Goal: Information Seeking & Learning: Learn about a topic

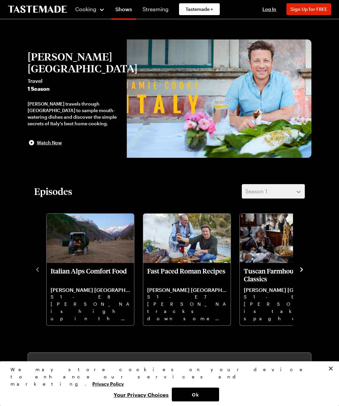
click at [94, 12] on div "Cooking" at bounding box center [90, 9] width 30 height 8
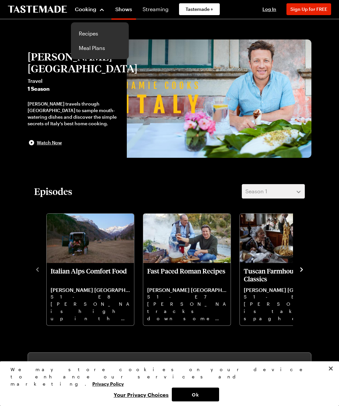
click at [88, 34] on link "Recipes" at bounding box center [100, 33] width 50 height 14
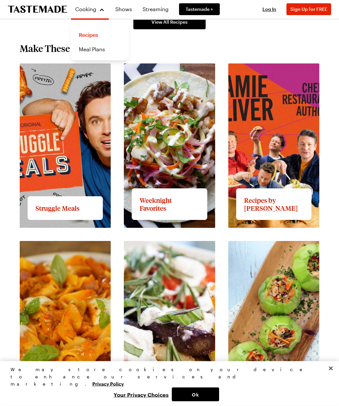
scroll to position [457, 0]
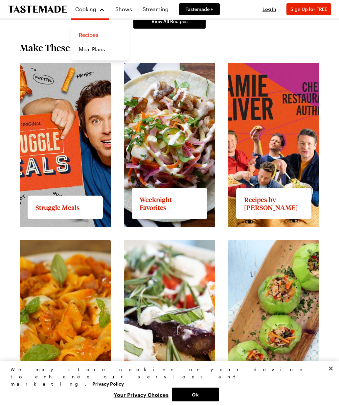
click at [277, 78] on link "View full content for Recipes by Jamie Oliver" at bounding box center [267, 70] width 79 height 14
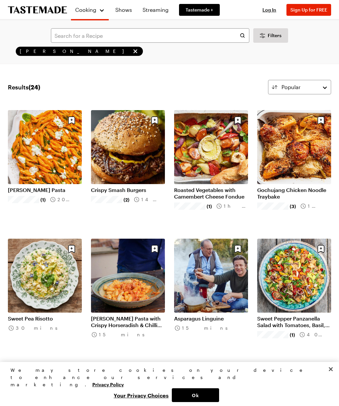
scroll to position [457, 0]
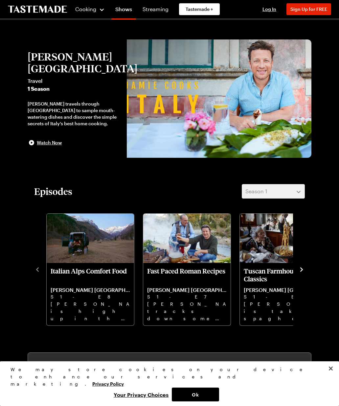
click at [97, 294] on p "S1 - E8" at bounding box center [90, 296] width 79 height 7
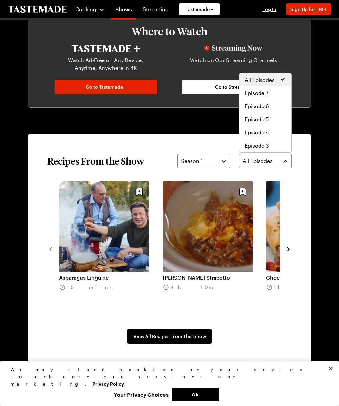
scroll to position [364, 0]
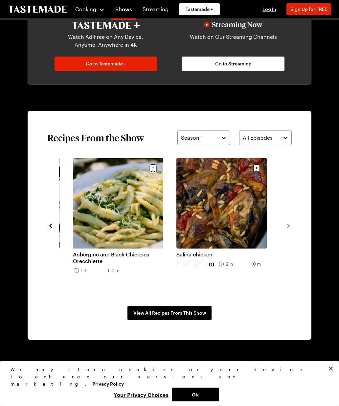
click at [192, 314] on span "View All Recipes From This Show" at bounding box center [169, 312] width 73 height 7
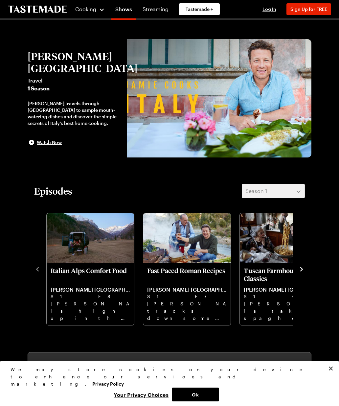
scroll to position [0, 0]
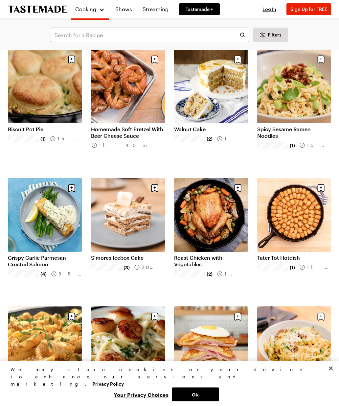
scroll to position [1073, 0]
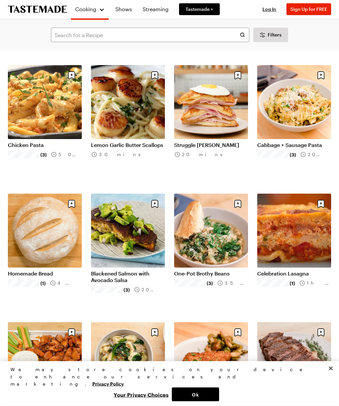
scroll to position [1316, 0]
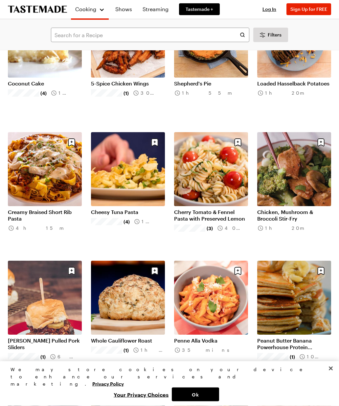
scroll to position [4075, 0]
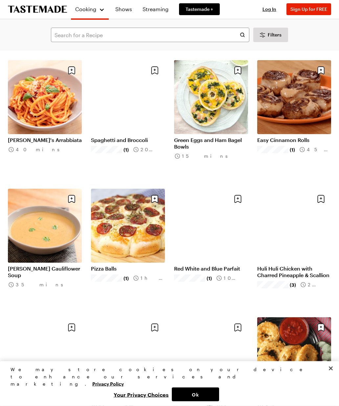
scroll to position [5559, 0]
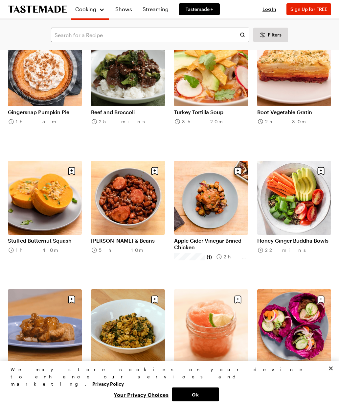
scroll to position [6572, 0]
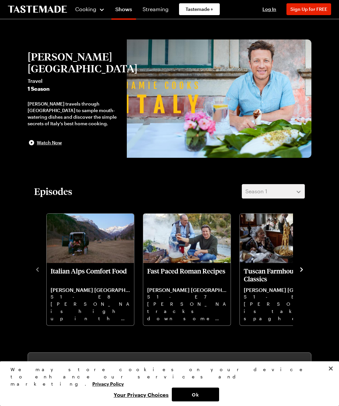
scroll to position [457, 0]
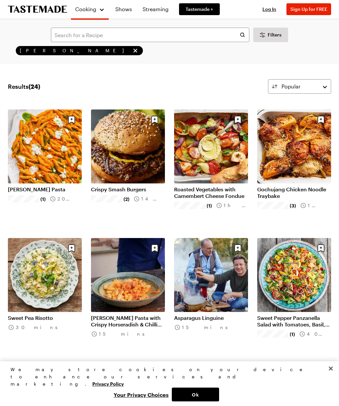
click at [132, 48] on icon "remove Jamie Oliver" at bounding box center [135, 50] width 7 height 7
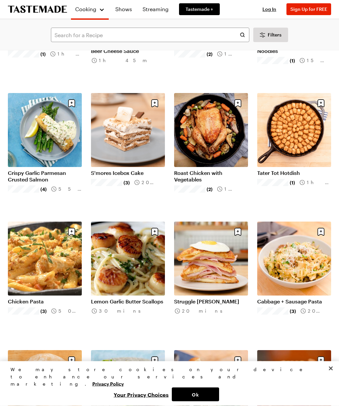
scroll to position [1161, 0]
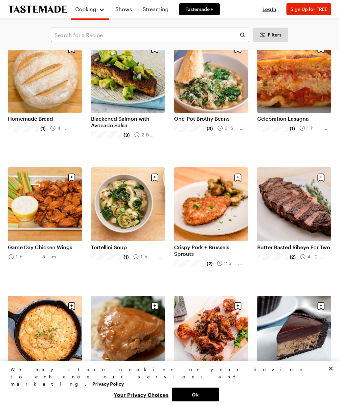
scroll to position [1473, 0]
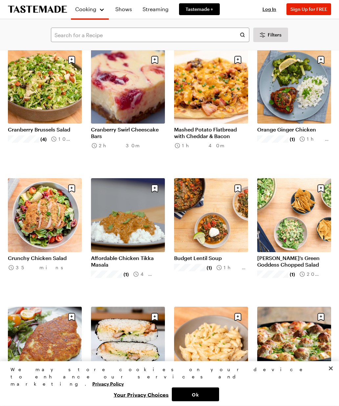
scroll to position [2358, 0]
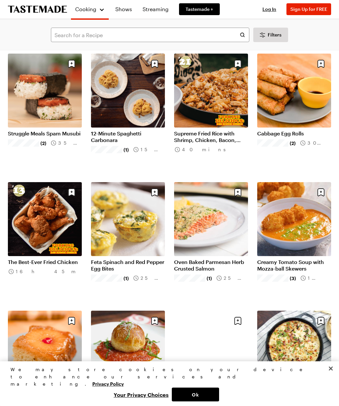
scroll to position [3254, 0]
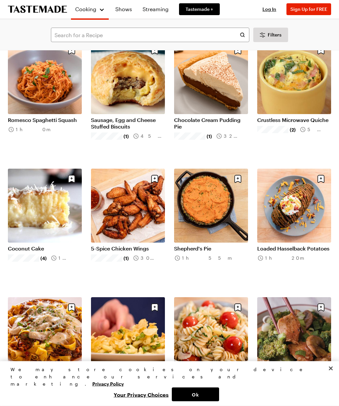
scroll to position [3910, 0]
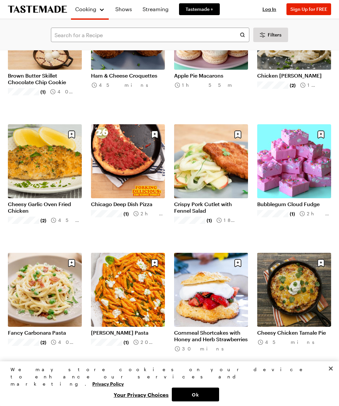
scroll to position [6257, 0]
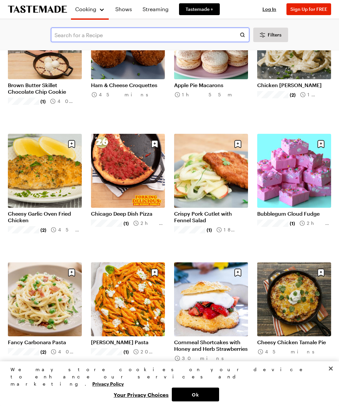
click at [103, 35] on input "text" at bounding box center [150, 35] width 198 height 14
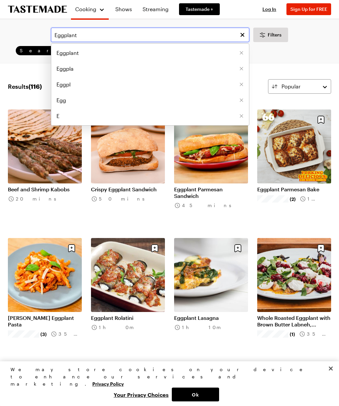
type input "Eggplant"
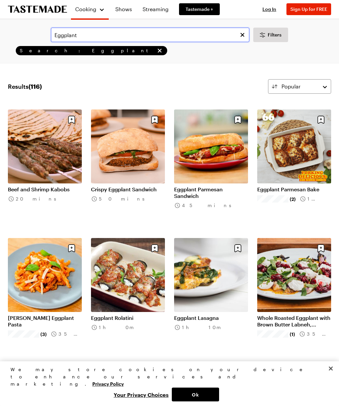
click at [150, 36] on input "Eggplant" at bounding box center [150, 35] width 198 height 14
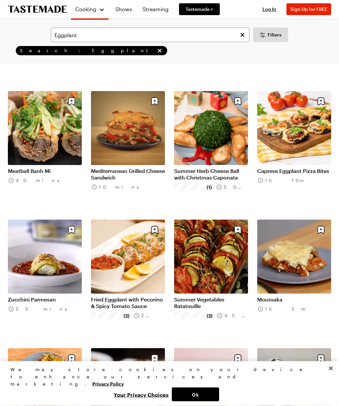
scroll to position [275, 0]
